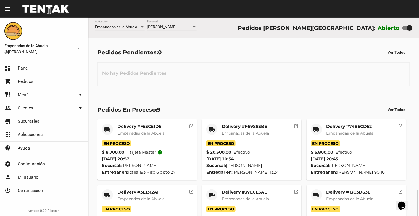
scroll to position [104, 0]
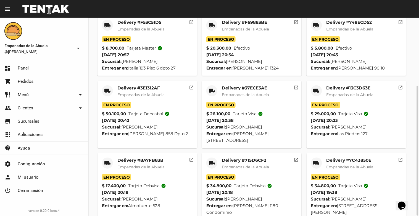
click at [350, 157] on mat-card-title "Delivery #7C43850E" at bounding box center [350, 160] width 47 height 6
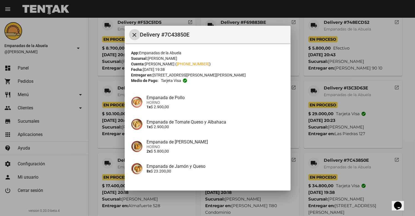
scroll to position [38, 0]
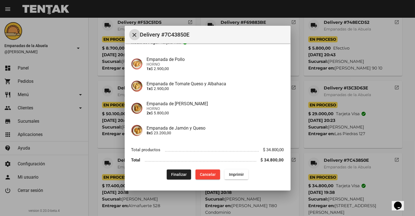
click at [176, 177] on button "Finalizar" at bounding box center [179, 174] width 24 height 10
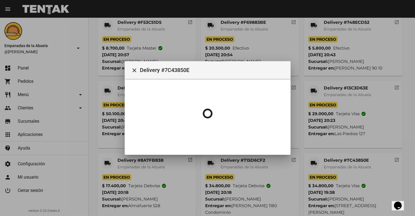
scroll to position [0, 0]
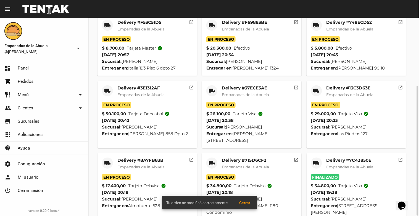
click at [227, 164] on span "Empanadas de la Abuela" at bounding box center [245, 166] width 47 height 5
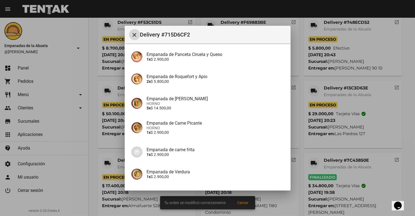
scroll to position [107, 0]
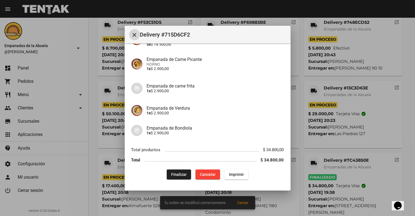
click at [177, 174] on span "Finalizar" at bounding box center [178, 174] width 15 height 4
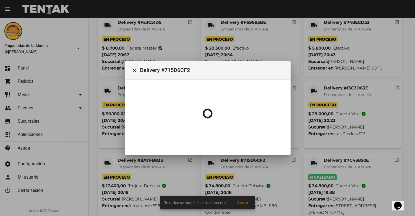
scroll to position [0, 0]
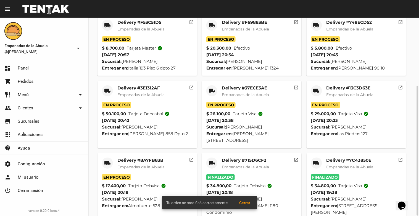
click at [148, 157] on div "Delivery #8A7FB83B Empanadas de la Abuela" at bounding box center [140, 165] width 47 height 17
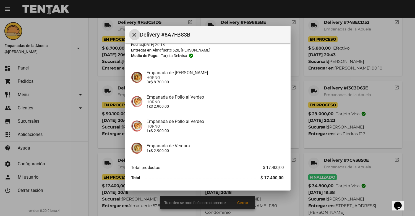
scroll to position [43, 0]
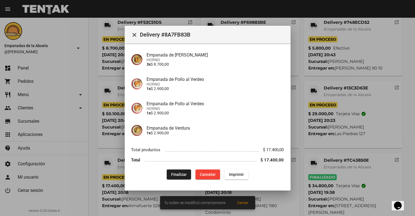
click at [169, 168] on div "App: Empanadas de la Abuela Sucursal: [PERSON_NAME] Cuenta: [PERSON_NAME] ( [PH…" at bounding box center [207, 93] width 153 height 172
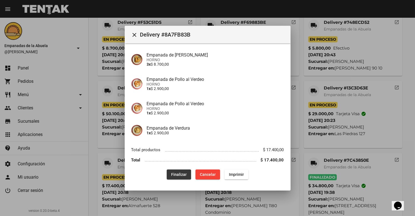
click at [170, 170] on button "Finalizar" at bounding box center [179, 174] width 24 height 10
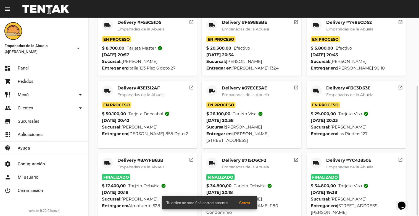
click at [353, 90] on mat-card-title "Delivery #13C3D63E" at bounding box center [350, 88] width 47 height 6
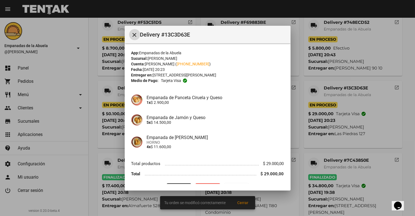
scroll to position [14, 0]
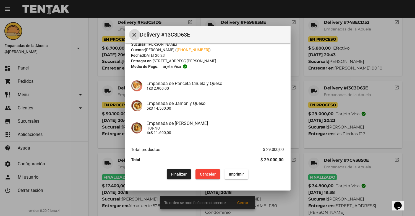
click at [173, 178] on button "Finalizar" at bounding box center [179, 174] width 24 height 10
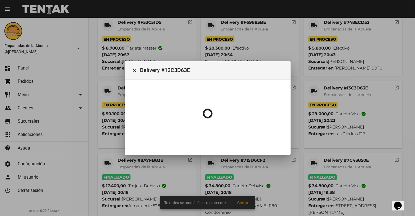
scroll to position [0, 0]
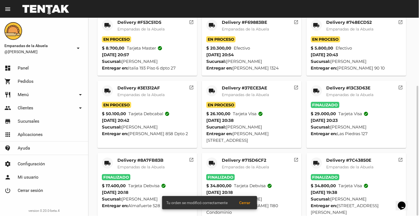
click at [248, 92] on span "Empanadas de la Abuela" at bounding box center [245, 94] width 47 height 5
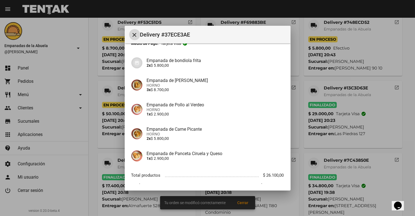
scroll to position [62, 0]
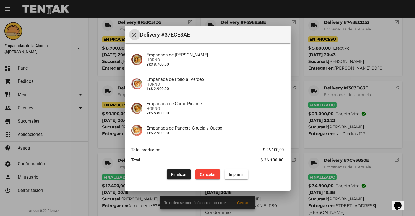
click at [181, 172] on span "Finalizar" at bounding box center [178, 174] width 15 height 4
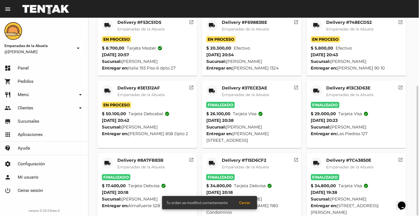
click at [144, 91] on div "Delivery #3E1312AF Empanadas de la Abuela" at bounding box center [140, 93] width 47 height 17
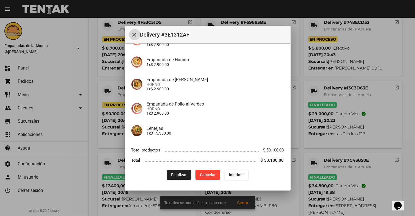
scroll to position [206, 0]
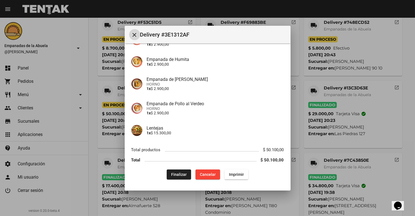
click at [180, 176] on button "Finalizar" at bounding box center [179, 174] width 24 height 10
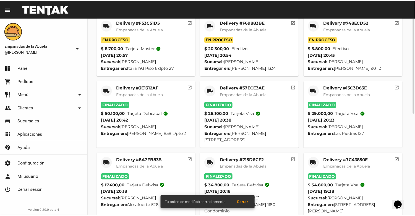
scroll to position [43, 0]
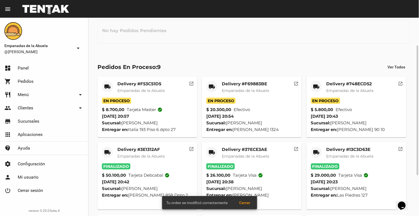
click at [357, 93] on mat-card-subtitle "Empanadas de la Abuela" at bounding box center [350, 91] width 47 height 6
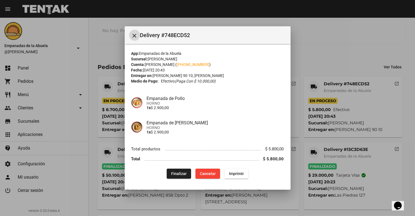
click at [184, 179] on mat-dialog-content "App: Empanadas de la Abuela Sucursal: [PERSON_NAME] Cuenta: [PERSON_NAME] ( [PH…" at bounding box center [208, 113] width 166 height 139
click at [181, 171] on span "Finalizar" at bounding box center [178, 173] width 15 height 4
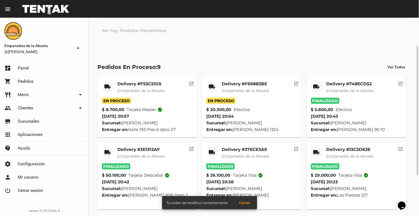
click at [242, 90] on span "Empanadas de la Abuela" at bounding box center [245, 90] width 47 height 5
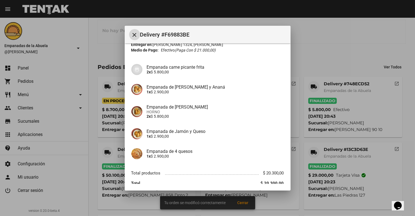
scroll to position [54, 0]
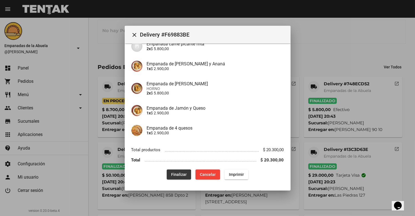
click at [174, 176] on button "Finalizar" at bounding box center [179, 174] width 24 height 10
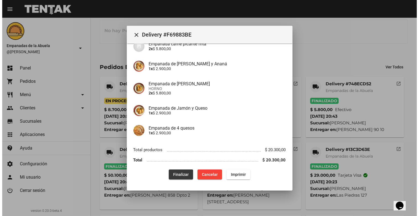
scroll to position [0, 0]
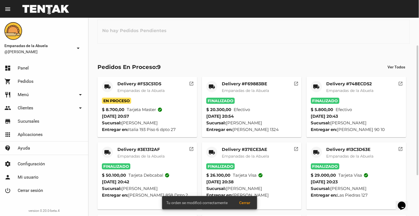
click at [139, 88] on span "Empanadas de la Abuela" at bounding box center [140, 90] width 47 height 5
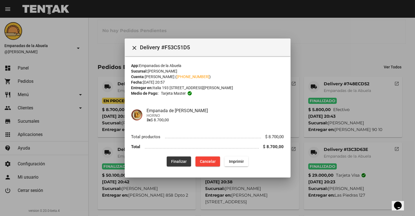
click at [176, 159] on span "Finalizar" at bounding box center [178, 161] width 15 height 4
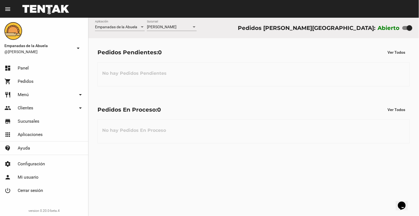
click at [411, 28] on div at bounding box center [410, 28] width 6 height 6
click at [405, 30] on input "checkbox" at bounding box center [405, 30] width 0 height 0
checkbox input "false"
